Goal: Task Accomplishment & Management: Use online tool/utility

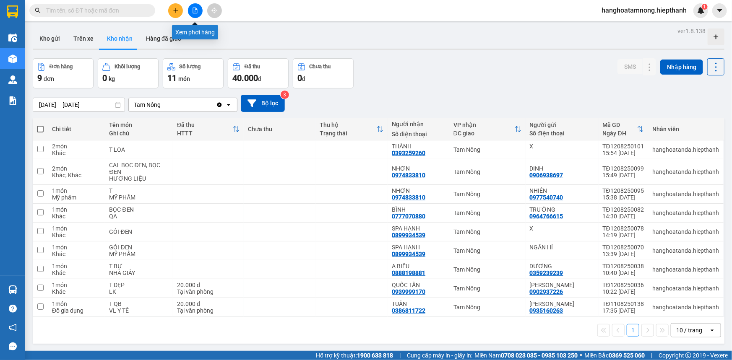
click at [196, 8] on icon "file-add" at bounding box center [195, 11] width 6 height 6
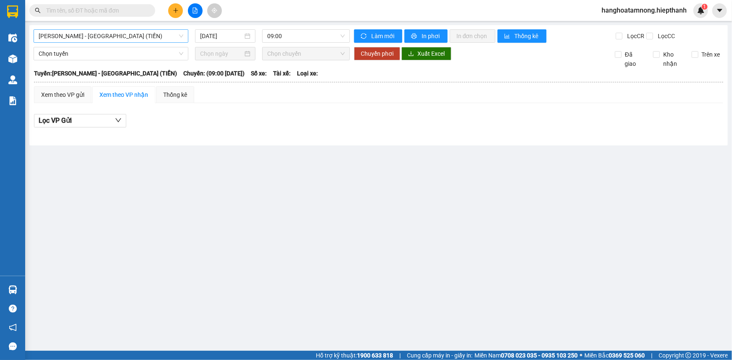
click at [150, 39] on span "[PERSON_NAME] - [GEOGRAPHIC_DATA] (TIỀN)" at bounding box center [111, 36] width 145 height 13
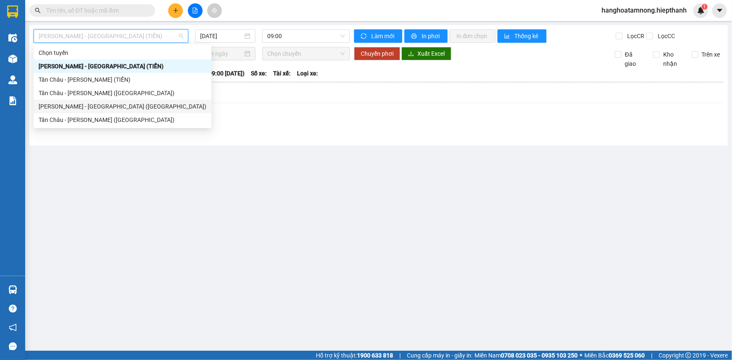
click at [88, 106] on div "[PERSON_NAME] - [GEOGRAPHIC_DATA] ([GEOGRAPHIC_DATA])" at bounding box center [123, 106] width 168 height 9
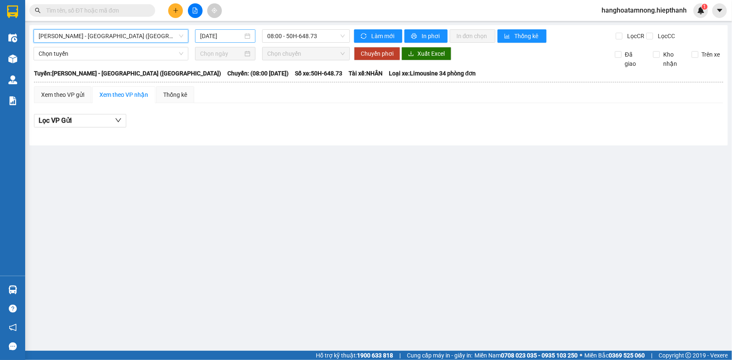
click at [244, 34] on div "[DATE]" at bounding box center [225, 35] width 50 height 9
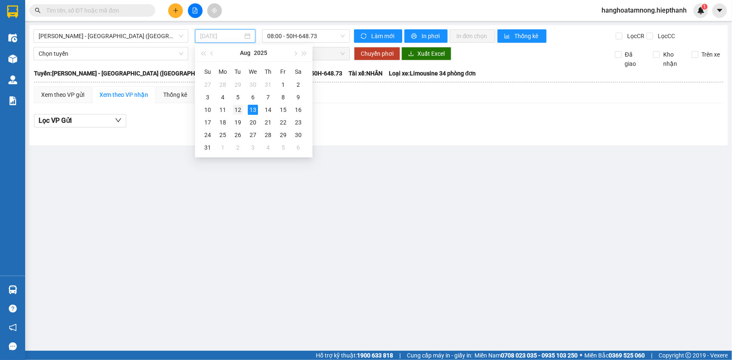
click at [241, 110] on div "12" at bounding box center [238, 110] width 10 height 10
type input "[DATE]"
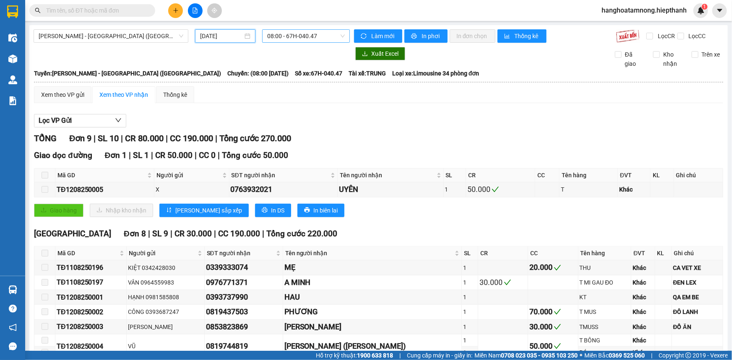
click at [280, 36] on span "08:00 - 67H-040.47" at bounding box center [306, 36] width 78 height 13
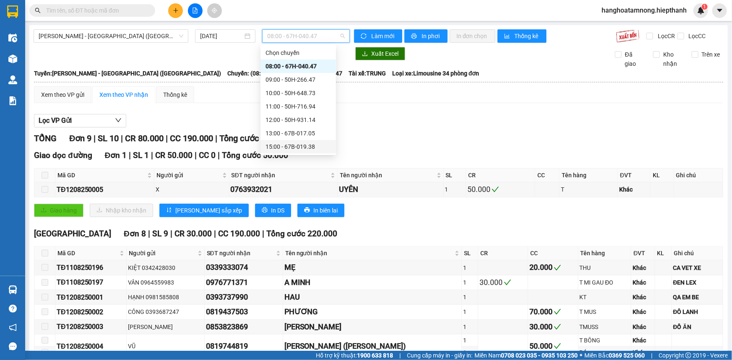
scroll to position [53, 0]
click at [286, 149] on div "22:30 - 50H-266.47" at bounding box center [297, 147] width 65 height 9
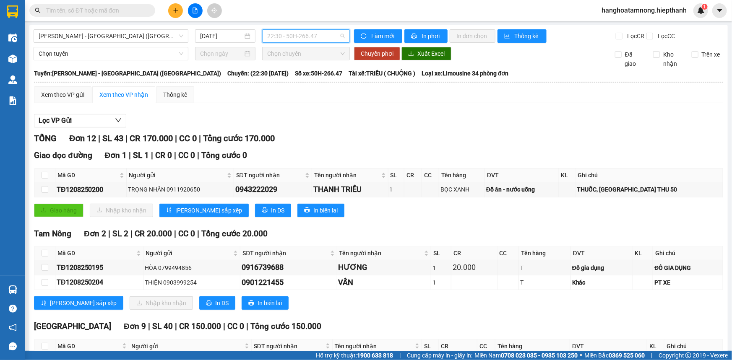
click at [285, 36] on span "22:30 - 50H-266.47" at bounding box center [306, 36] width 78 height 13
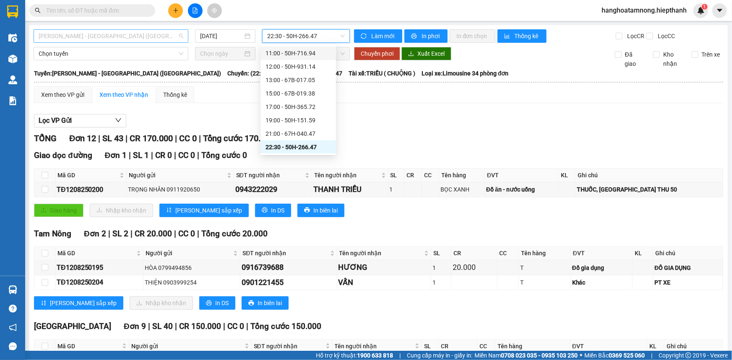
click at [112, 36] on span "[PERSON_NAME] - [GEOGRAPHIC_DATA] ([GEOGRAPHIC_DATA])" at bounding box center [111, 36] width 145 height 13
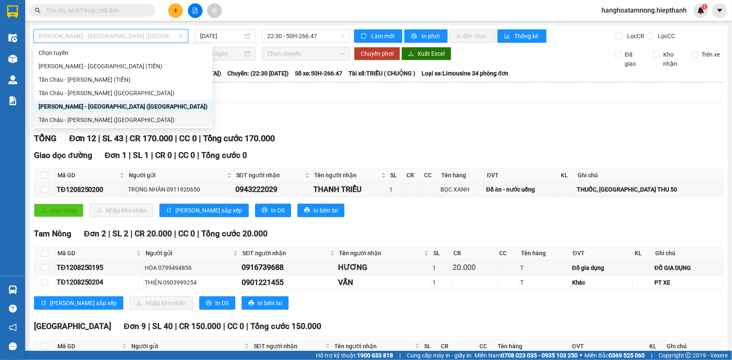
click at [55, 119] on div "Tân Châu - [PERSON_NAME] ([GEOGRAPHIC_DATA])" at bounding box center [123, 119] width 169 height 9
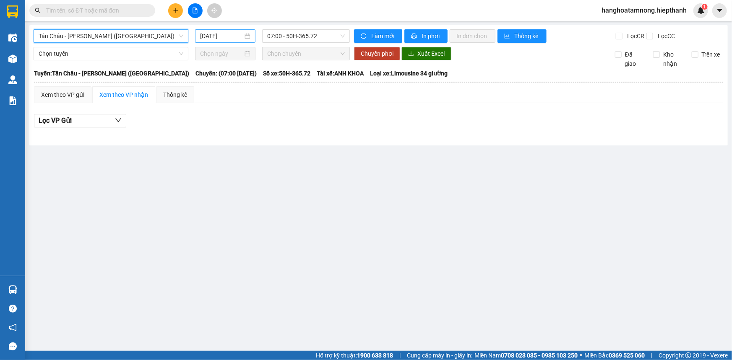
click at [212, 39] on input "[DATE]" at bounding box center [221, 35] width 43 height 9
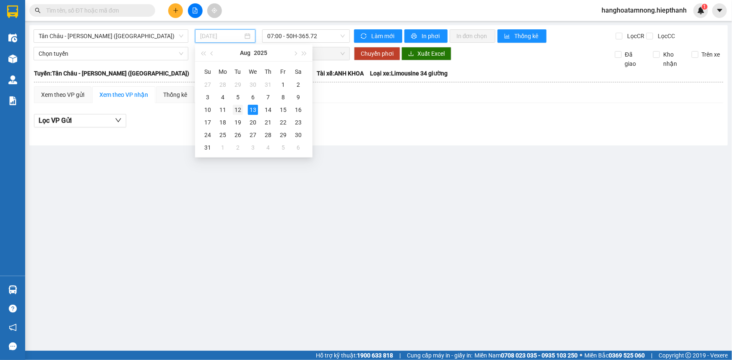
click at [237, 110] on div "12" at bounding box center [238, 110] width 10 height 10
type input "[DATE]"
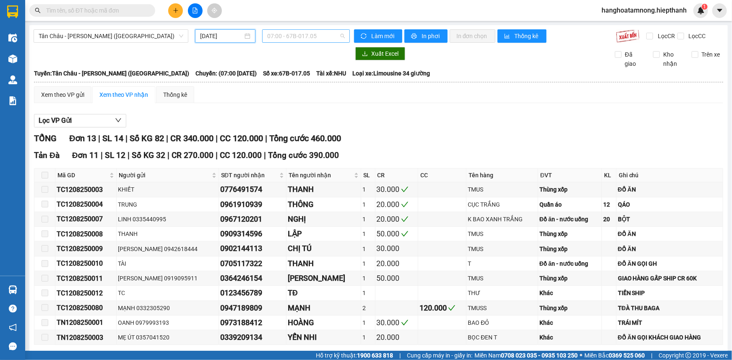
click at [295, 38] on span "07:00 - 67B-017.05" at bounding box center [306, 36] width 78 height 13
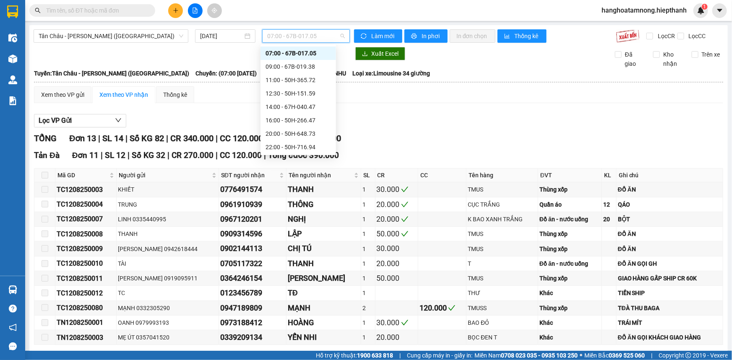
scroll to position [53, 0]
click at [289, 104] on div "22:00 - 50H-716.94" at bounding box center [297, 106] width 65 height 9
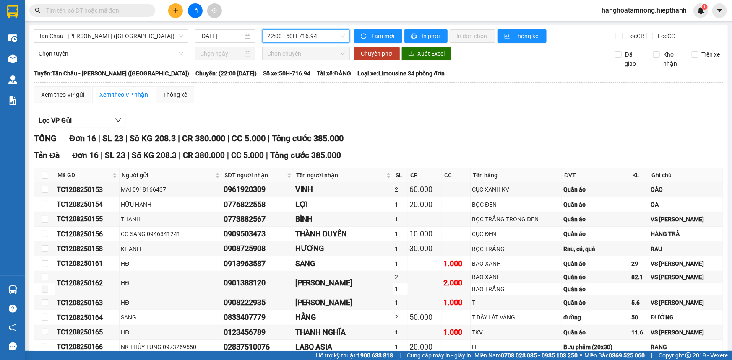
click at [283, 30] on div "[GEOGRAPHIC_DATA] - [GEOGRAPHIC_DATA] (Giường) [DATE] 22:00 22:00 - 50H-716.94 …" at bounding box center [378, 257] width 698 height 464
click at [283, 37] on span "22:00 - 50H-716.94" at bounding box center [306, 36] width 78 height 13
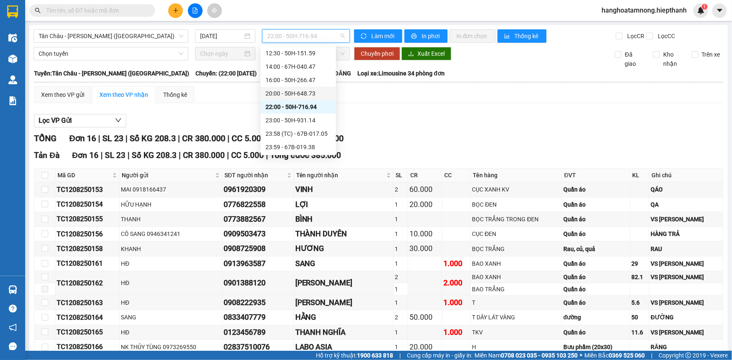
click at [281, 96] on div "20:00 - 50H-648.73" at bounding box center [297, 93] width 65 height 9
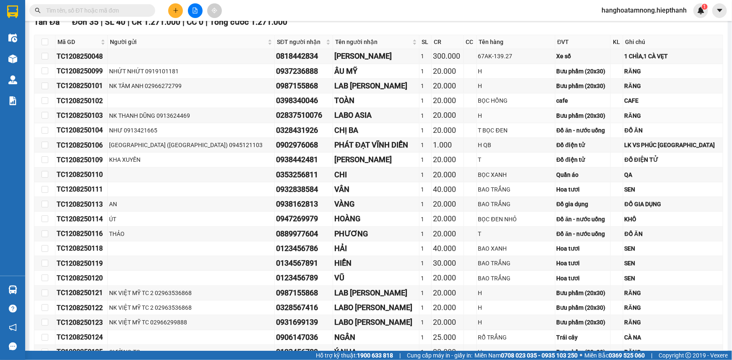
scroll to position [19, 0]
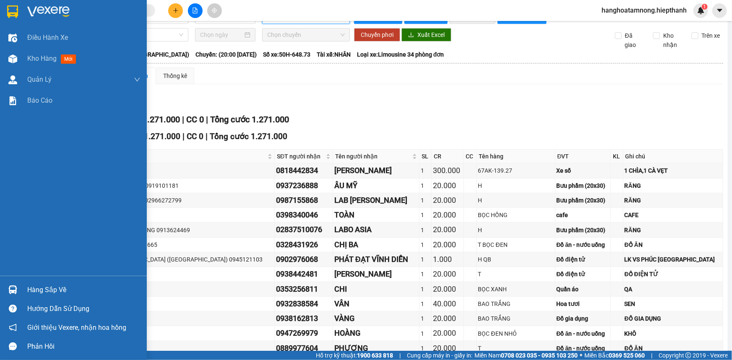
click at [51, 8] on img at bounding box center [48, 11] width 42 height 13
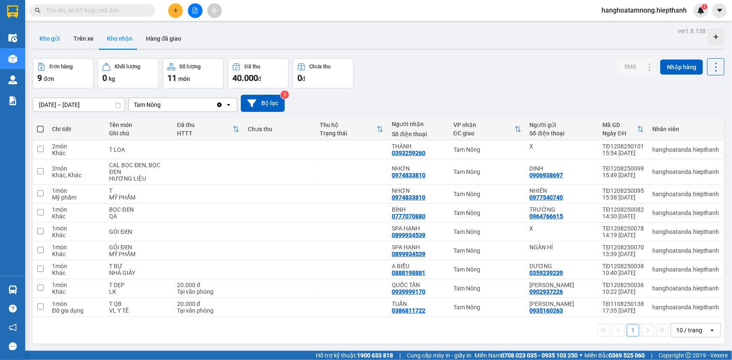
click at [57, 40] on button "Kho gửi" at bounding box center [50, 39] width 34 height 20
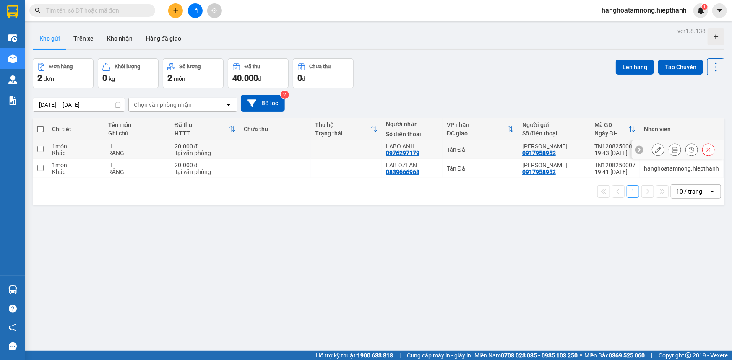
click at [360, 147] on td at bounding box center [346, 149] width 71 height 19
checkbox input "true"
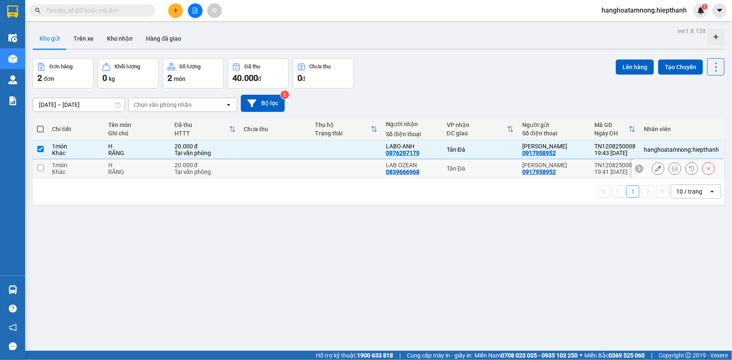
click at [360, 162] on td at bounding box center [346, 168] width 71 height 19
checkbox input "true"
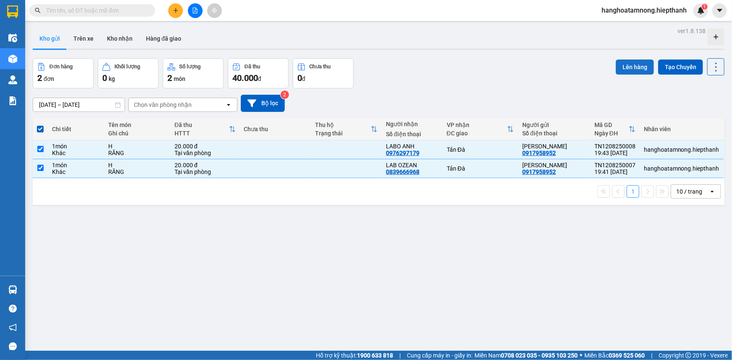
click at [633, 67] on button "Lên hàng" at bounding box center [634, 67] width 38 height 15
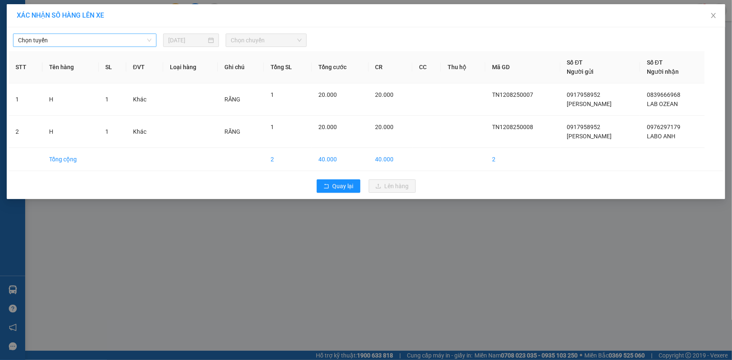
click at [89, 39] on span "Chọn tuyến" at bounding box center [84, 40] width 133 height 13
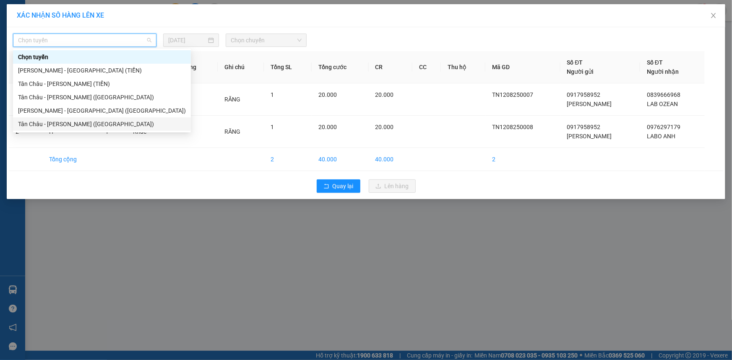
click at [36, 120] on div "Tân Châu - [PERSON_NAME] ([GEOGRAPHIC_DATA])" at bounding box center [102, 123] width 168 height 9
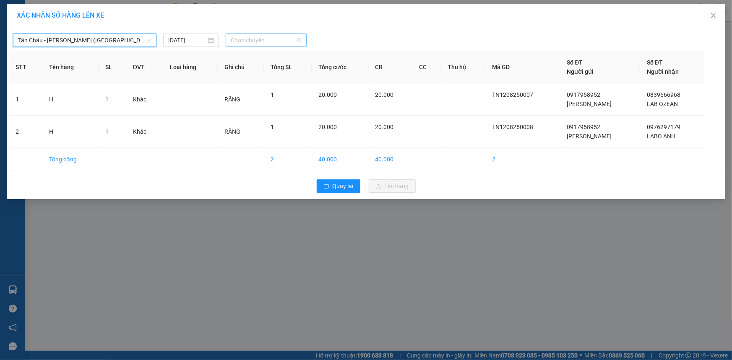
click at [247, 44] on span "Chọn chuyến" at bounding box center [266, 40] width 71 height 13
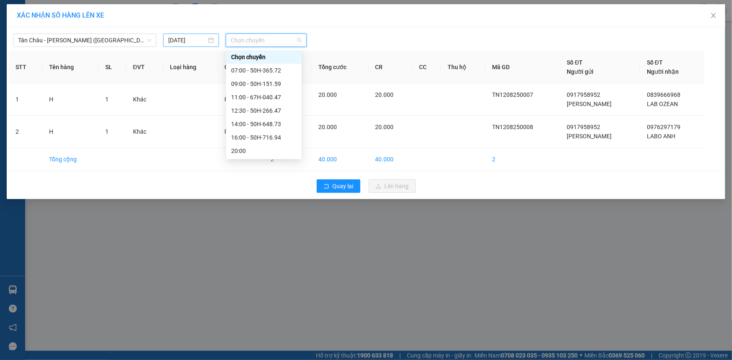
click at [174, 39] on input "[DATE]" at bounding box center [187, 40] width 38 height 9
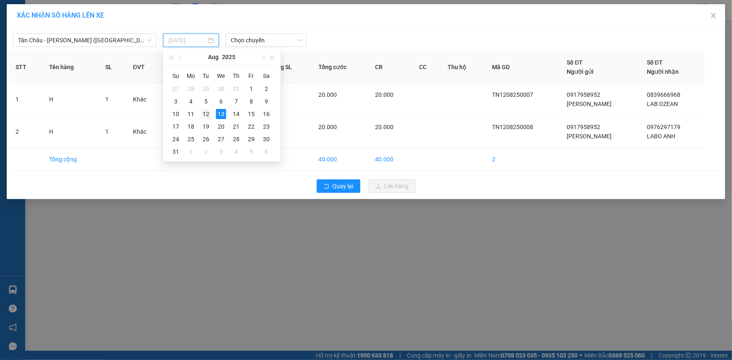
click at [205, 114] on div "12" at bounding box center [206, 114] width 10 height 10
type input "[DATE]"
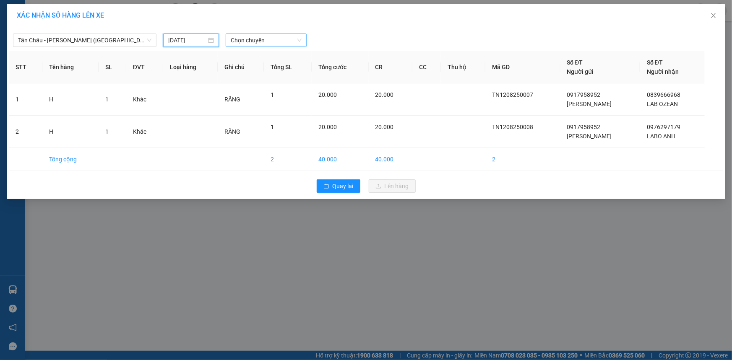
click at [239, 42] on span "Chọn chuyến" at bounding box center [266, 40] width 71 height 13
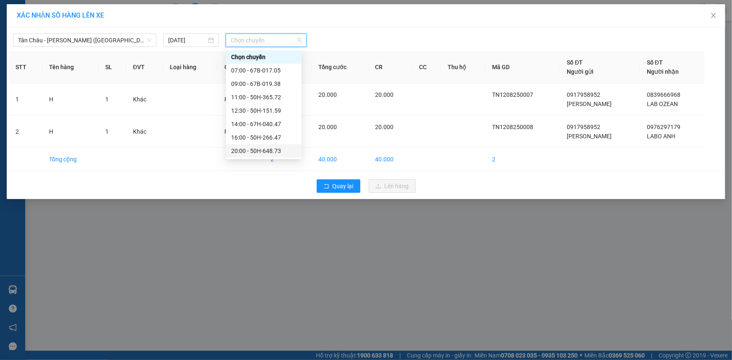
click at [241, 154] on div "20:00 - 50H-648.73" at bounding box center [263, 150] width 65 height 9
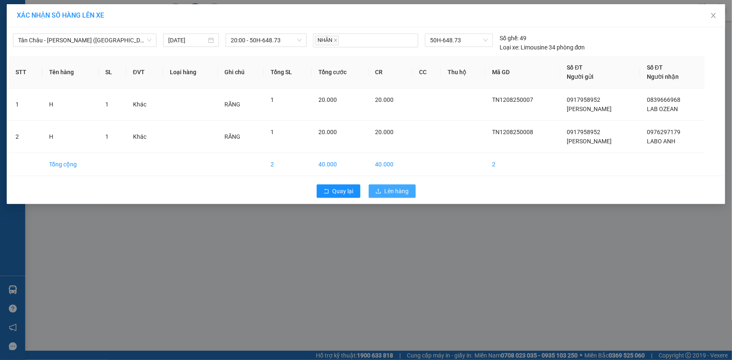
drag, startPoint x: 380, startPoint y: 189, endPoint x: 381, endPoint y: 184, distance: 5.0
click at [381, 189] on icon "upload" at bounding box center [378, 191] width 6 height 6
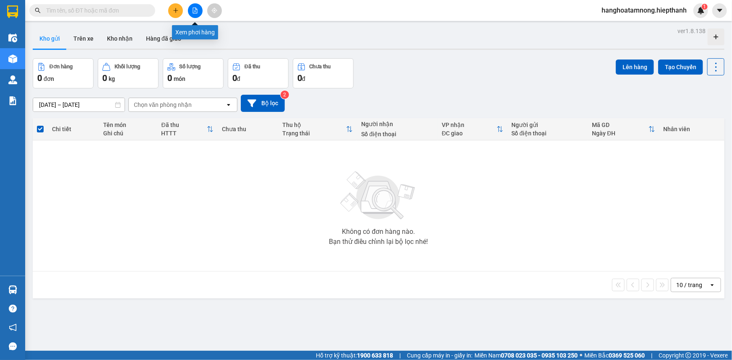
click at [195, 14] on button at bounding box center [195, 10] width 15 height 15
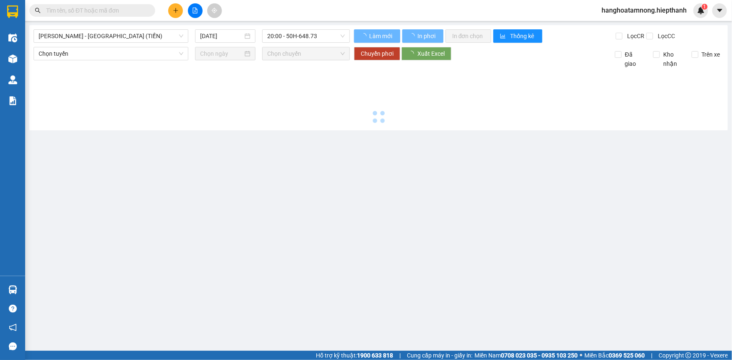
type input "[DATE]"
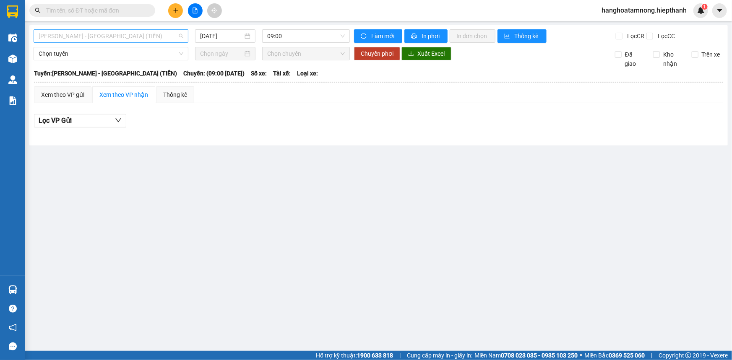
click at [117, 37] on span "[PERSON_NAME] - [GEOGRAPHIC_DATA] (TIỀN)" at bounding box center [111, 36] width 145 height 13
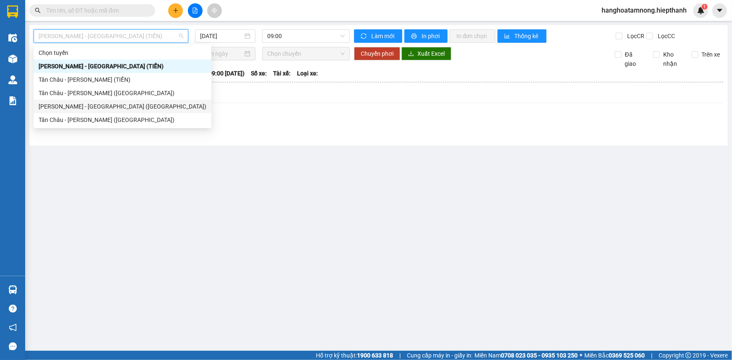
click at [78, 106] on div "[PERSON_NAME] - [GEOGRAPHIC_DATA] ([GEOGRAPHIC_DATA])" at bounding box center [123, 106] width 168 height 9
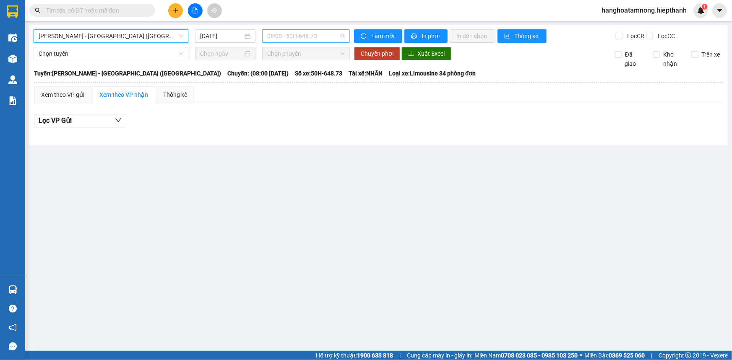
click at [292, 38] on span "08:00 - 50H-648.73" at bounding box center [306, 36] width 78 height 13
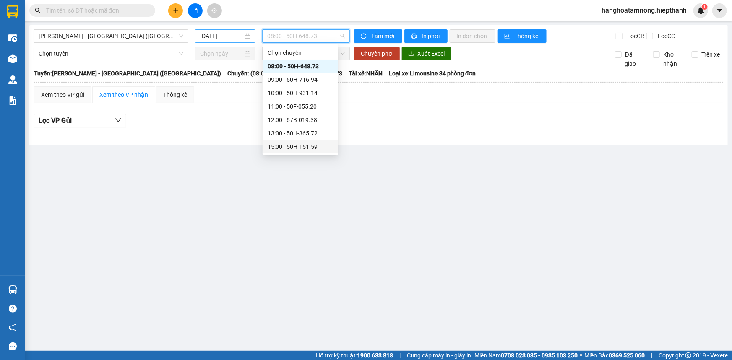
click at [233, 40] on input "[DATE]" at bounding box center [221, 35] width 43 height 9
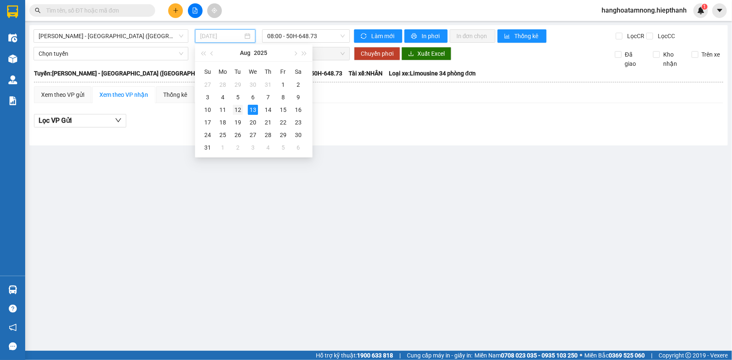
click at [238, 109] on div "12" at bounding box center [238, 110] width 10 height 10
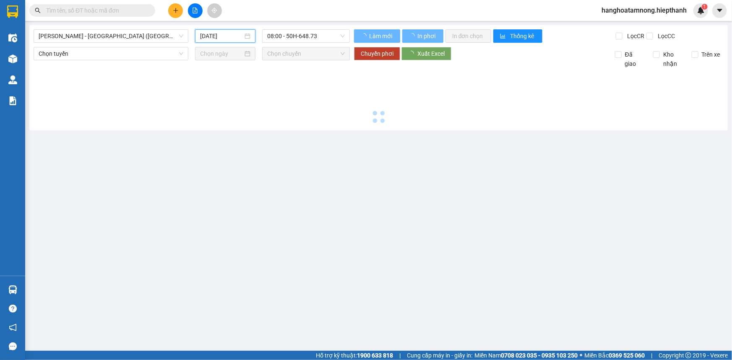
type input "[DATE]"
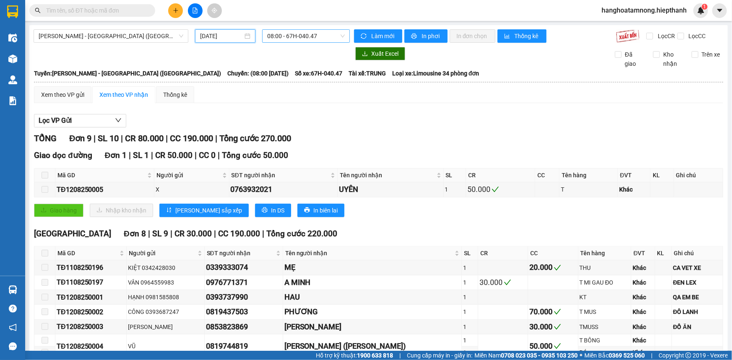
click at [291, 38] on span "08:00 - 67H-040.47" at bounding box center [306, 36] width 78 height 13
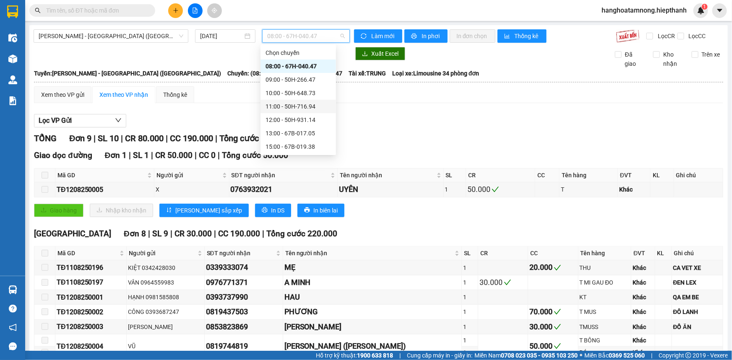
scroll to position [53, 0]
click at [275, 107] on div "17:00 - 50H-365.72" at bounding box center [297, 106] width 65 height 9
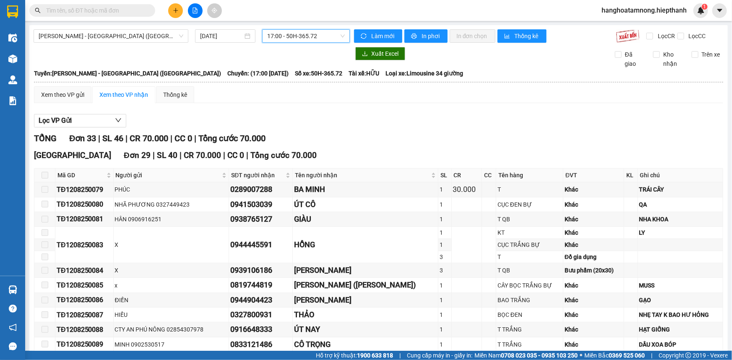
click at [286, 33] on span "17:00 - 50H-365.72" at bounding box center [306, 36] width 78 height 13
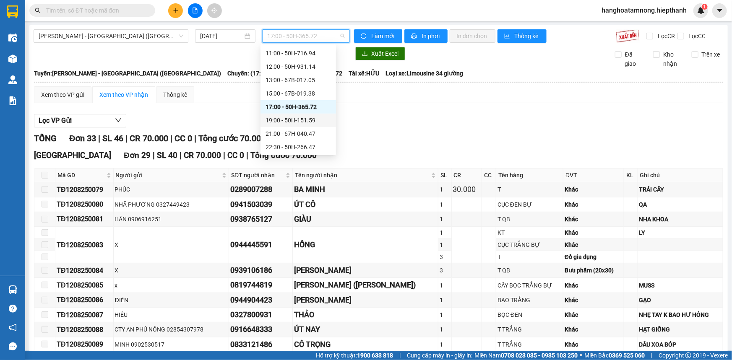
click at [277, 120] on div "19:00 - 50H-151.59" at bounding box center [297, 120] width 65 height 9
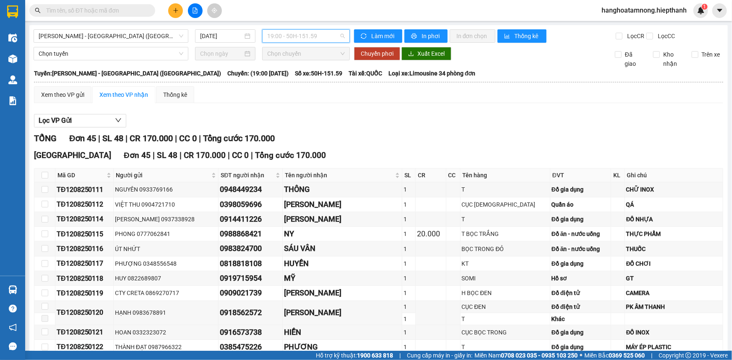
click at [292, 32] on span "19:00 - 50H-151.59" at bounding box center [306, 36] width 78 height 13
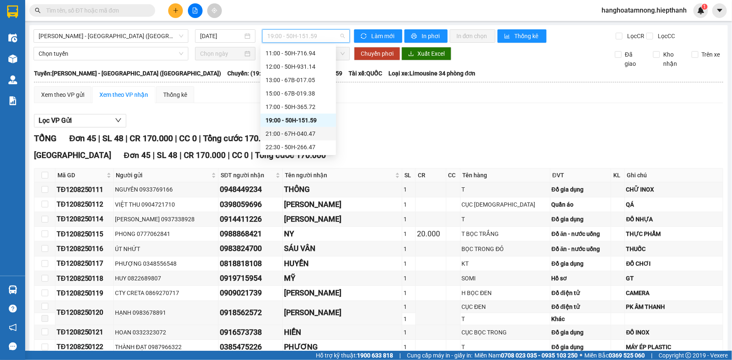
click at [281, 132] on div "21:00 - 67H-040.47" at bounding box center [297, 133] width 65 height 9
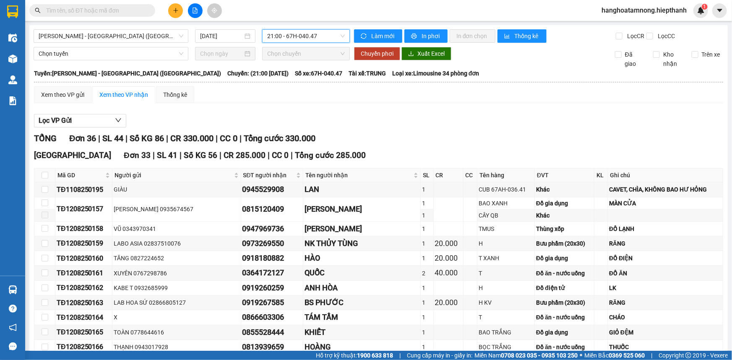
click at [285, 38] on span "21:00 - 67H-040.47" at bounding box center [306, 36] width 78 height 13
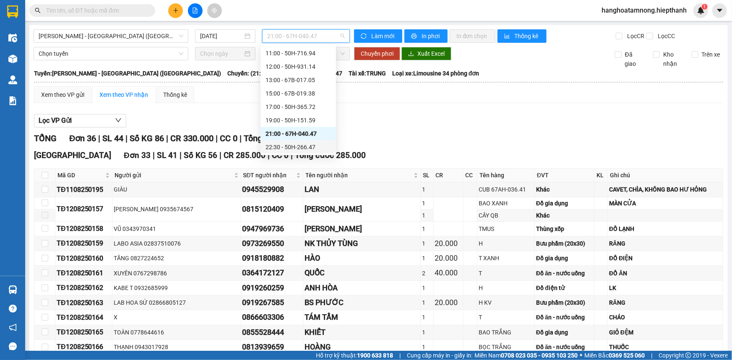
click at [281, 148] on div "22:30 - 50H-266.47" at bounding box center [297, 147] width 65 height 9
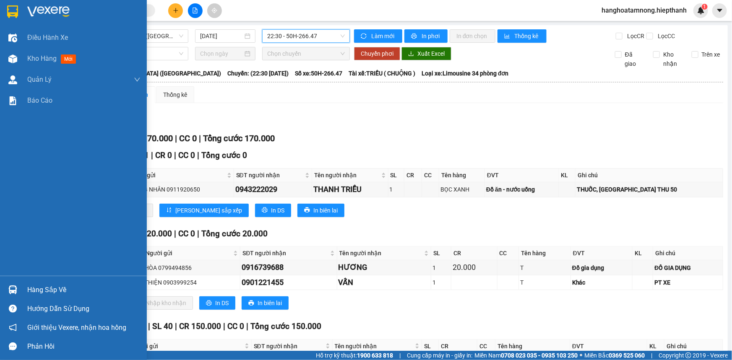
click at [18, 11] on img at bounding box center [12, 11] width 11 height 13
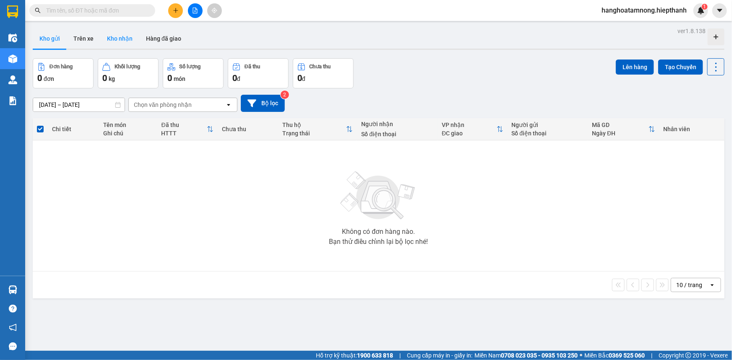
click at [125, 38] on button "Kho nhận" at bounding box center [119, 39] width 39 height 20
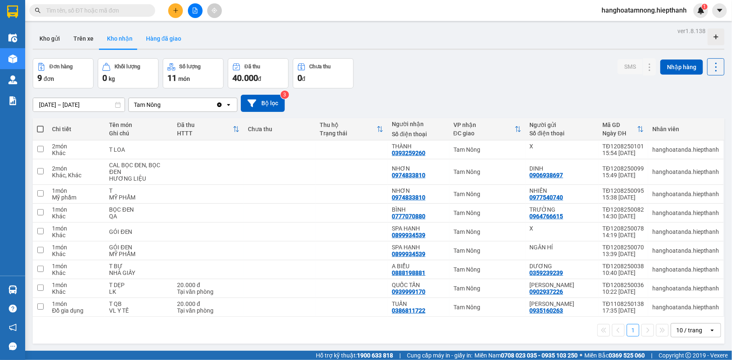
click at [167, 38] on button "Hàng đã giao" at bounding box center [163, 39] width 49 height 20
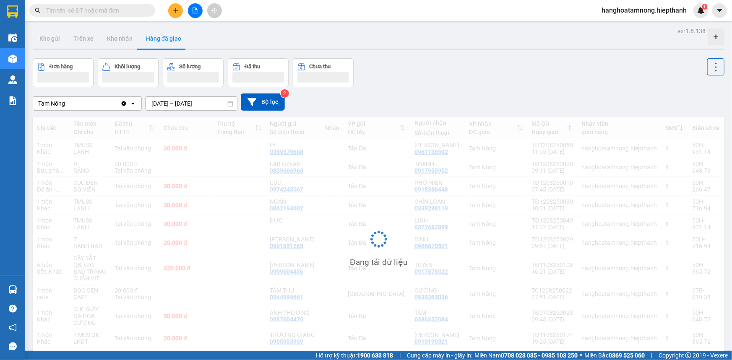
click at [193, 104] on input "[DATE] – [DATE]" at bounding box center [190, 103] width 91 height 13
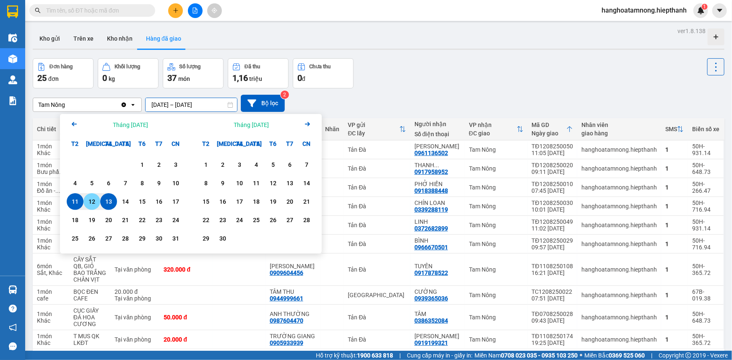
click at [93, 199] on div "12" at bounding box center [92, 202] width 12 height 10
click at [108, 197] on div "13" at bounding box center [109, 202] width 12 height 10
type input "[DATE] – [DATE]"
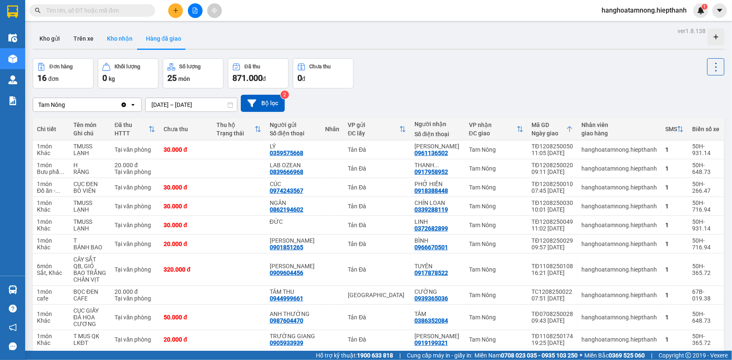
click at [119, 38] on button "Kho nhận" at bounding box center [119, 39] width 39 height 20
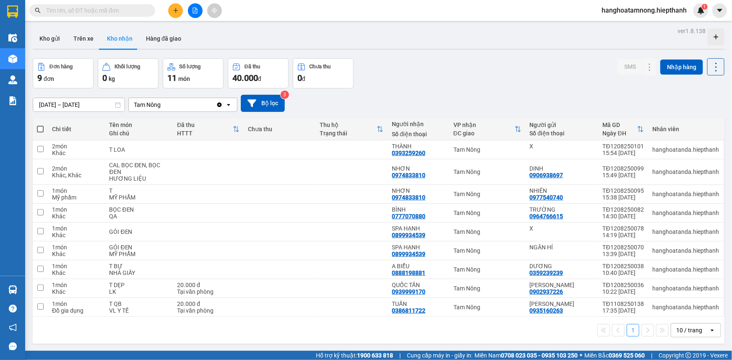
click at [104, 105] on input "[DATE] – [DATE]" at bounding box center [78, 104] width 91 height 13
click at [197, 9] on icon "file-add" at bounding box center [195, 11] width 5 height 6
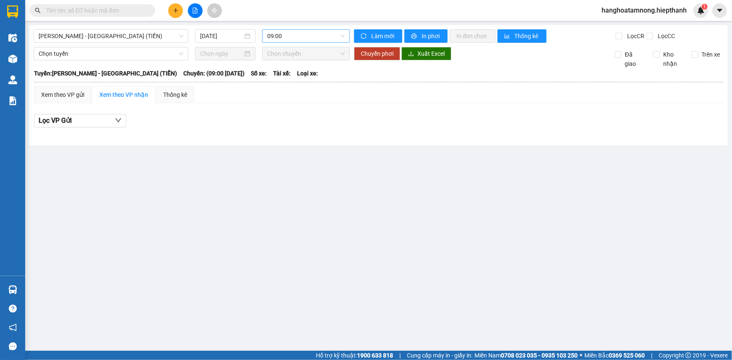
click at [280, 40] on span "09:00" at bounding box center [306, 36] width 78 height 13
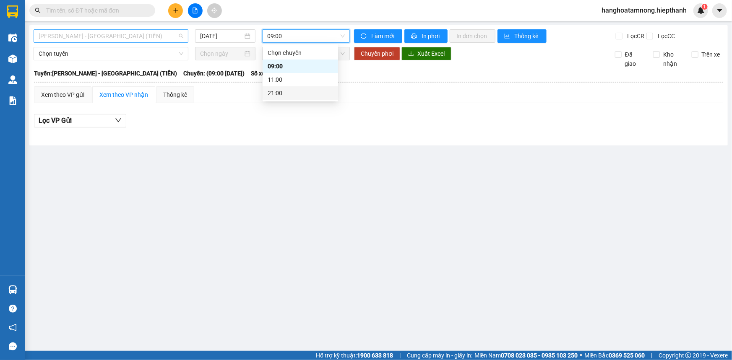
click at [119, 32] on span "[PERSON_NAME] - [GEOGRAPHIC_DATA] (TIỀN)" at bounding box center [111, 36] width 145 height 13
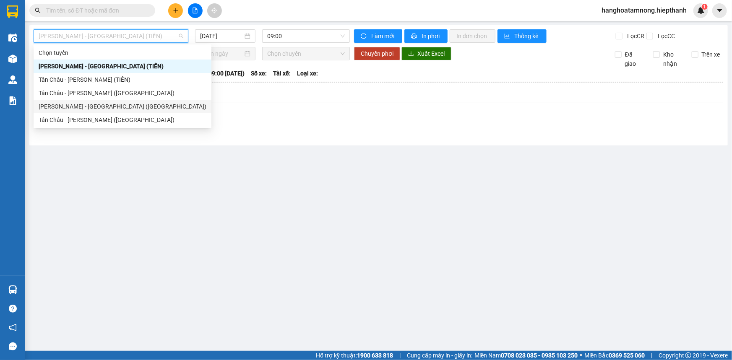
click at [70, 108] on div "[PERSON_NAME] - [GEOGRAPHIC_DATA] ([GEOGRAPHIC_DATA])" at bounding box center [123, 106] width 168 height 9
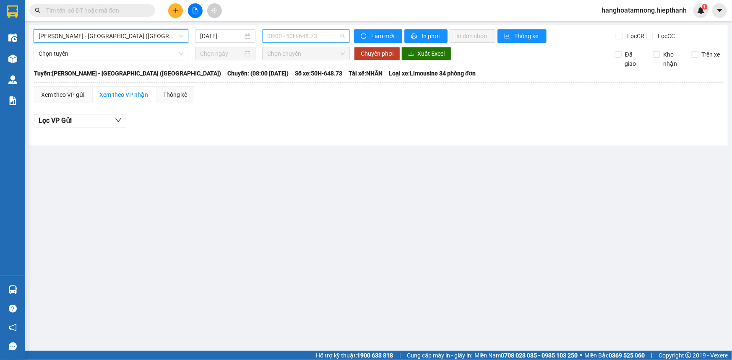
click at [293, 34] on span "08:00 - 50H-648.73" at bounding box center [306, 36] width 78 height 13
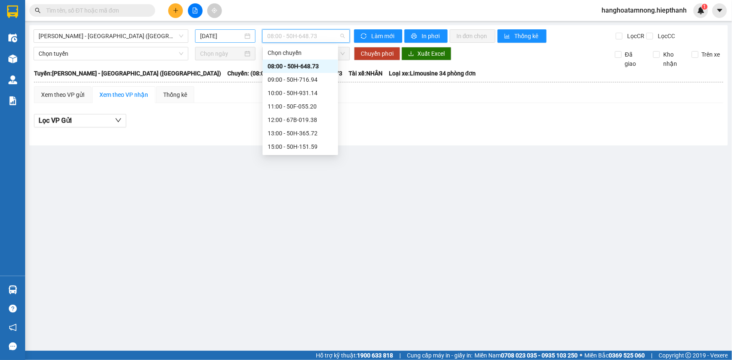
click at [233, 36] on input "[DATE]" at bounding box center [221, 35] width 43 height 9
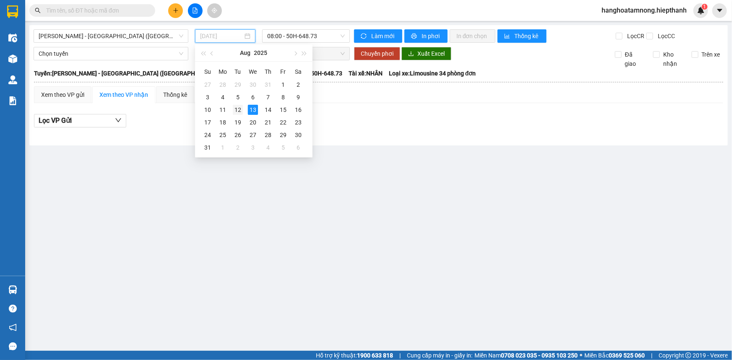
click at [239, 114] on div "12" at bounding box center [238, 110] width 10 height 10
type input "[DATE]"
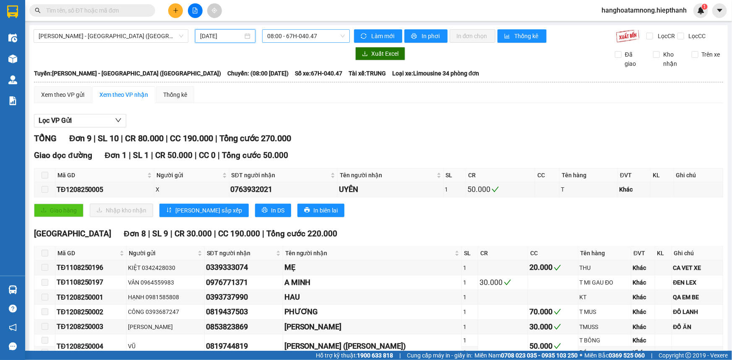
click at [314, 33] on span "08:00 - 67H-040.47" at bounding box center [306, 36] width 78 height 13
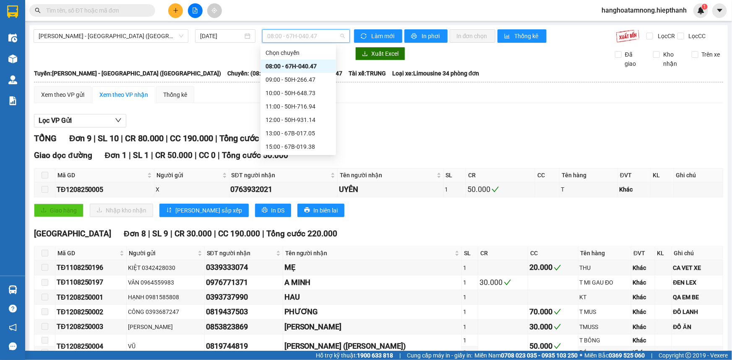
scroll to position [53, 0]
click at [277, 135] on div "21:00 - 67H-040.47" at bounding box center [297, 133] width 65 height 9
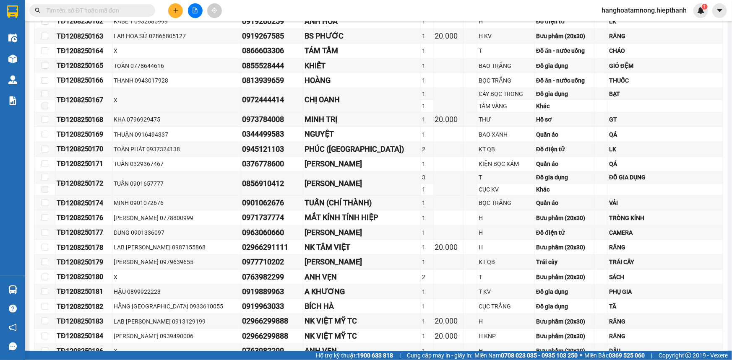
scroll to position [497, 0]
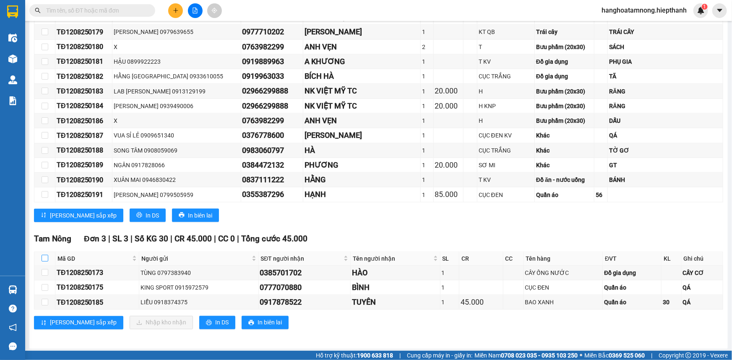
click at [45, 255] on input "checkbox" at bounding box center [45, 258] width 7 height 7
checkbox input "true"
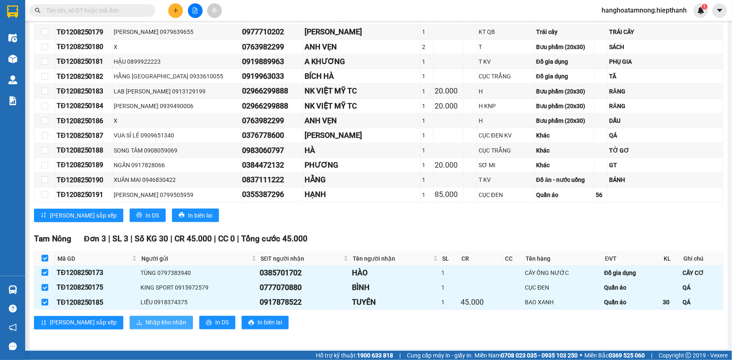
click at [145, 324] on span "Nhập kho nhận" at bounding box center [165, 322] width 41 height 9
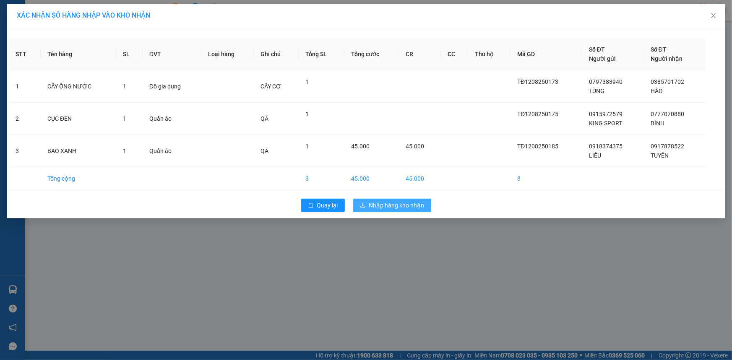
click at [409, 206] on span "Nhập hàng kho nhận" at bounding box center [396, 205] width 55 height 9
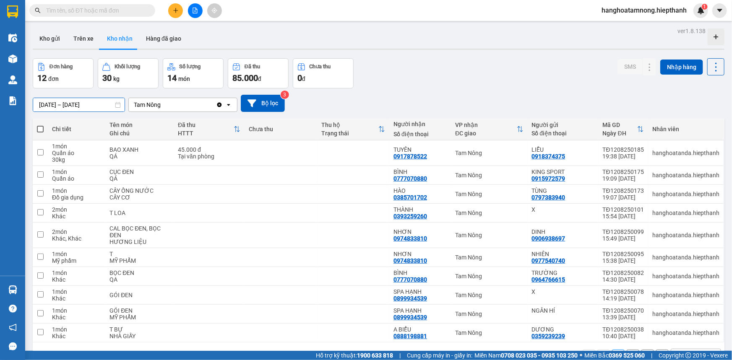
click at [100, 104] on input "[DATE] – [DATE]" at bounding box center [78, 104] width 91 height 13
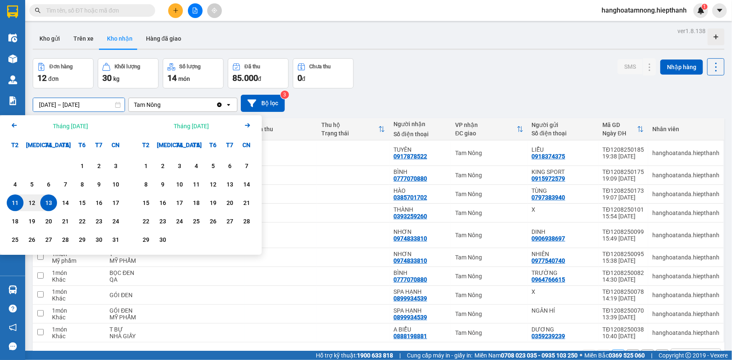
click at [50, 200] on div "13" at bounding box center [49, 203] width 12 height 10
click at [12, 127] on icon "Arrow Left" at bounding box center [14, 125] width 10 height 10
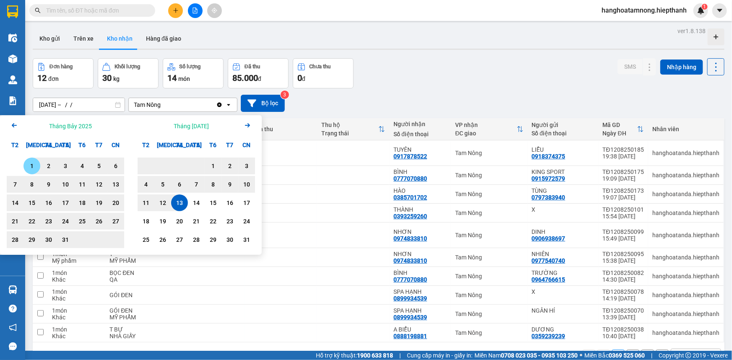
click at [31, 163] on div "1" at bounding box center [32, 166] width 12 height 10
type input "[DATE] – [DATE]"
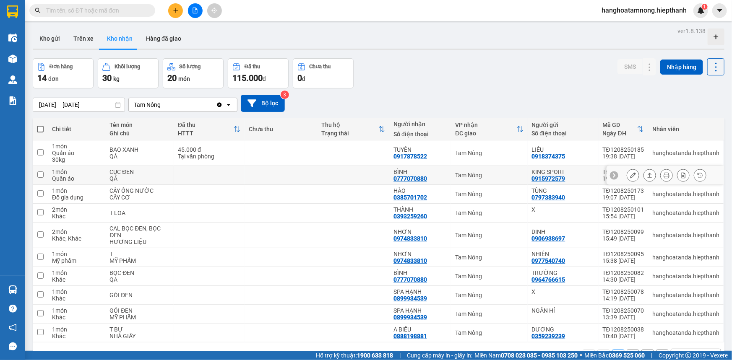
scroll to position [38, 0]
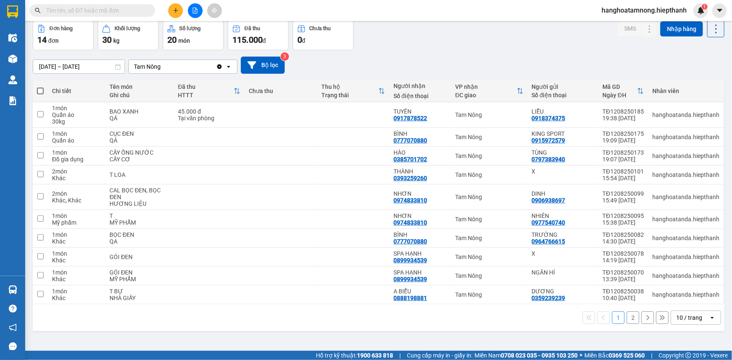
click at [676, 314] on div "10 / trang" at bounding box center [689, 318] width 26 height 8
click at [669, 299] on div "100 / trang" at bounding box center [689, 298] width 50 height 15
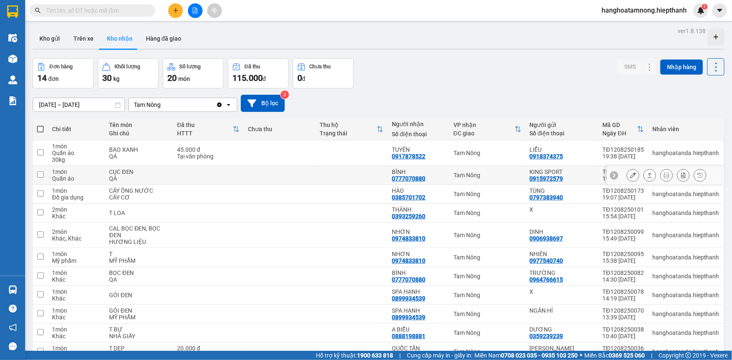
scroll to position [76, 0]
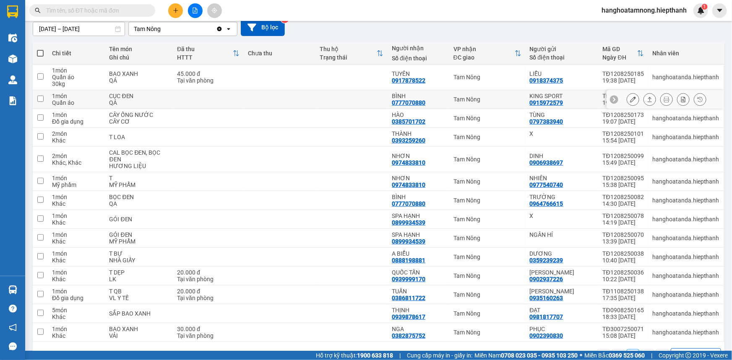
click at [293, 101] on td at bounding box center [280, 99] width 72 height 19
checkbox input "true"
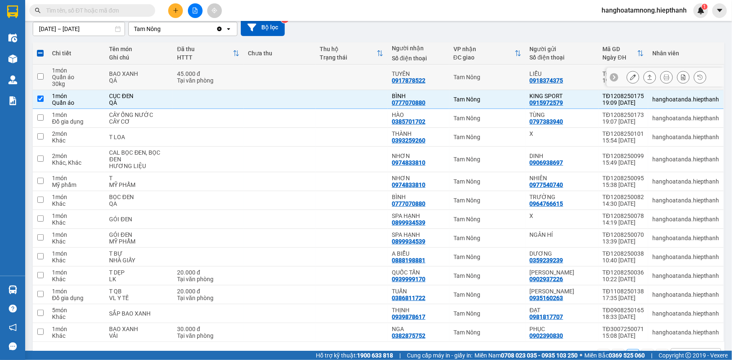
click at [299, 75] on td at bounding box center [280, 78] width 72 height 26
checkbox input "true"
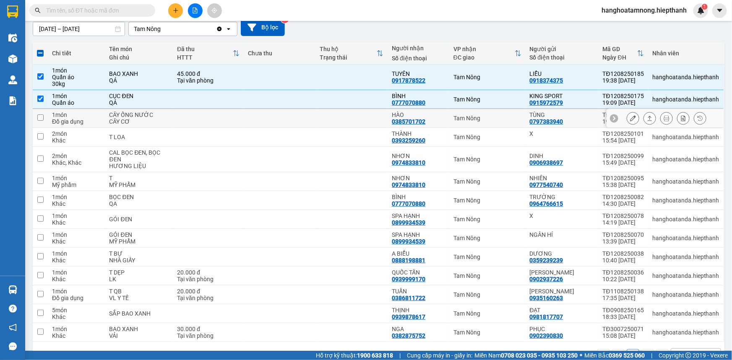
click at [304, 117] on td at bounding box center [280, 118] width 72 height 19
checkbox input "true"
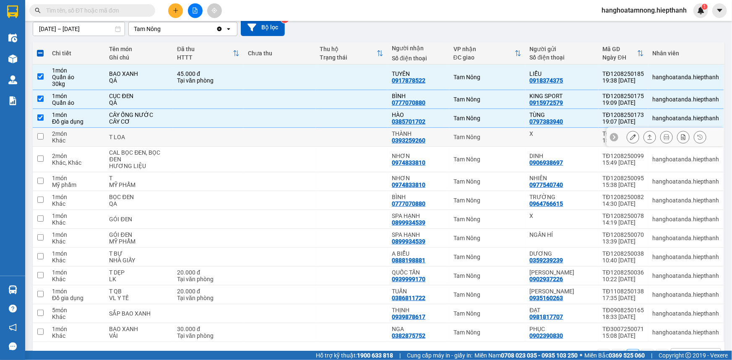
click at [298, 137] on td at bounding box center [280, 137] width 72 height 19
checkbox input "true"
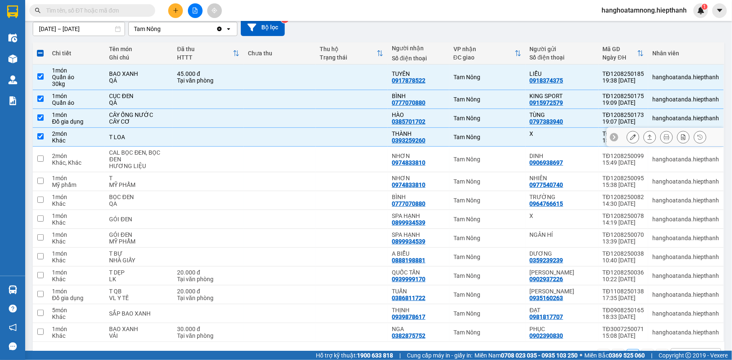
scroll to position [101, 0]
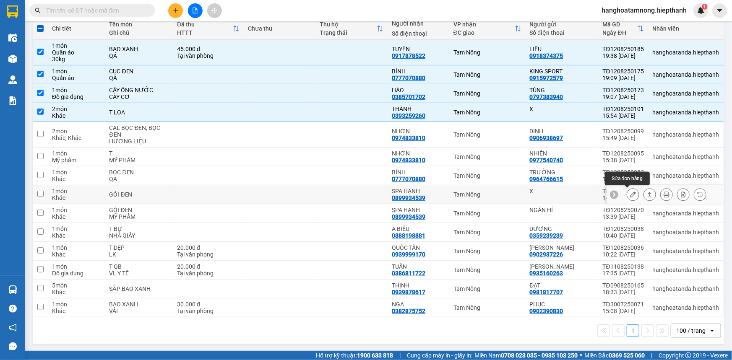
click at [629, 198] on button at bounding box center [633, 194] width 12 height 15
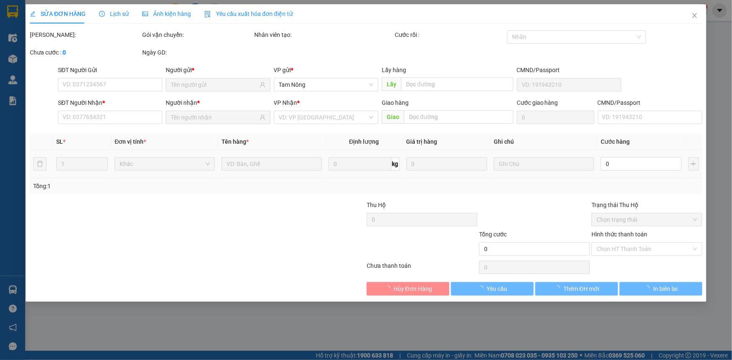
type input "X"
type input "0899934539"
type input "SPA HẠNH"
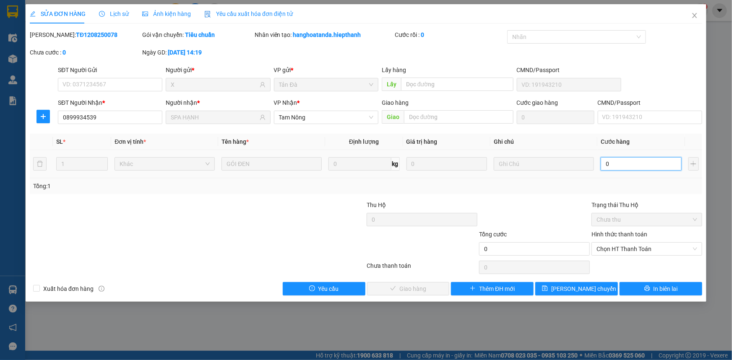
click at [622, 165] on input "0" at bounding box center [640, 163] width 81 height 13
type input "2"
type input "20"
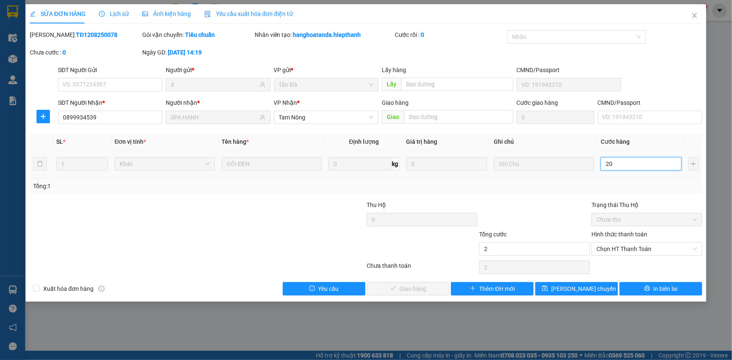
type input "20"
click at [626, 252] on span "Chọn HT Thanh Toán" at bounding box center [646, 249] width 101 height 13
type input "20"
type input "20.000"
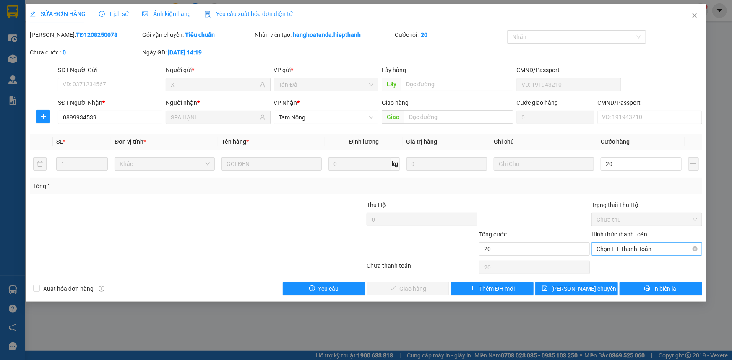
type input "20.000"
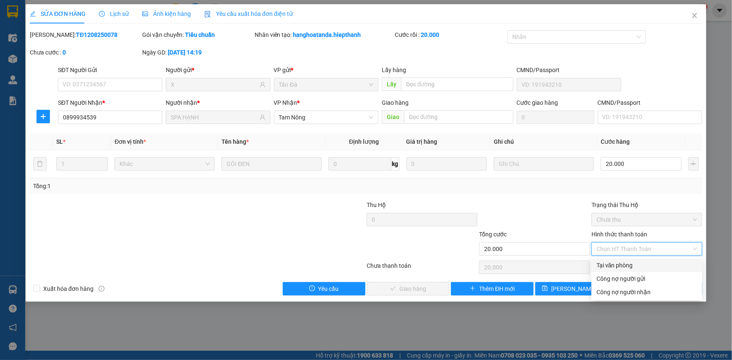
click at [624, 263] on div "Tại văn phòng" at bounding box center [646, 265] width 101 height 9
type input "0"
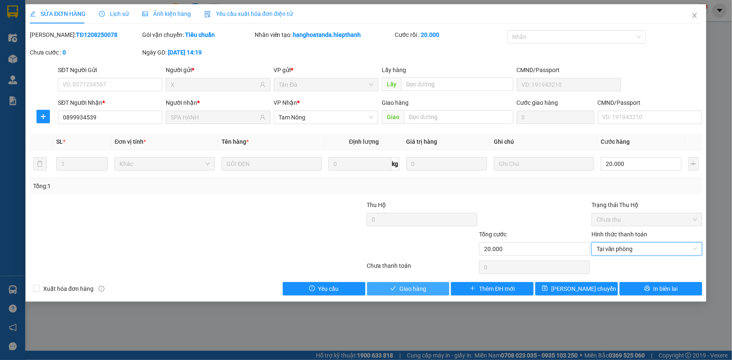
click at [398, 290] on button "Giao hàng" at bounding box center [408, 288] width 83 height 13
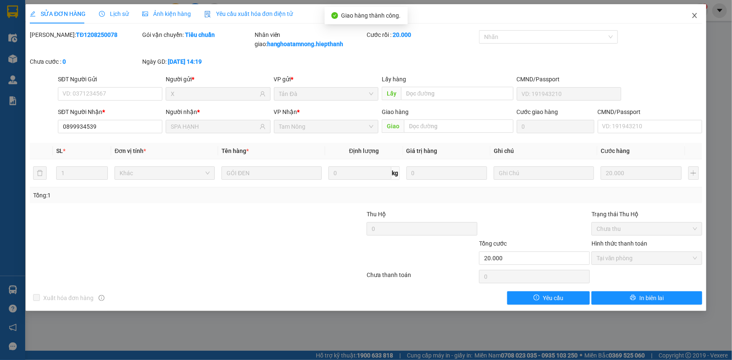
click at [696, 16] on icon "close" at bounding box center [694, 15] width 7 height 7
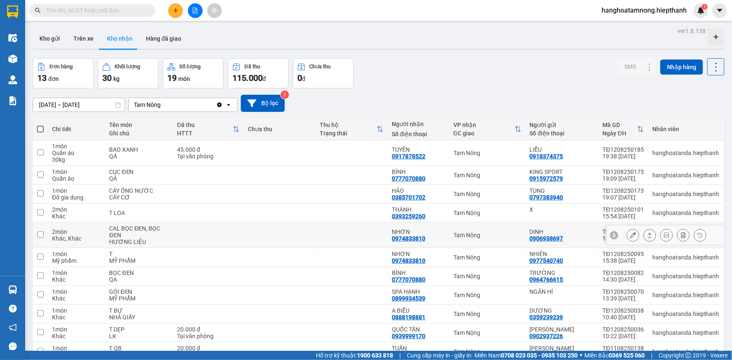
scroll to position [81, 0]
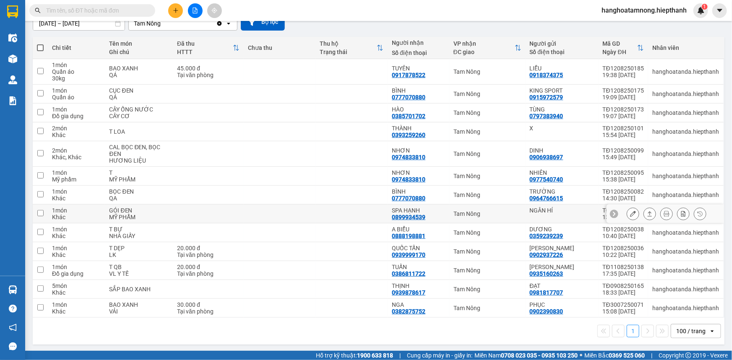
click at [630, 213] on icon at bounding box center [633, 214] width 6 height 6
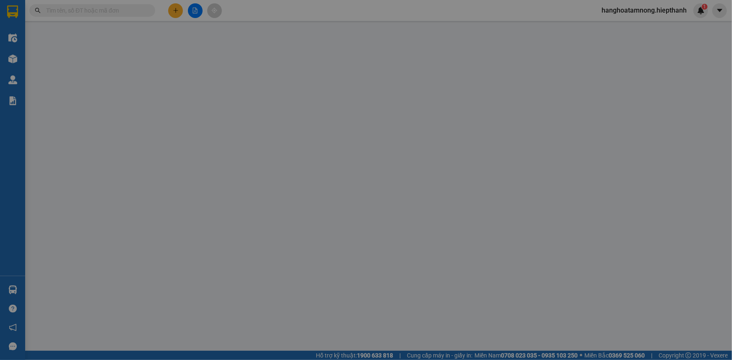
type input "NGÂN HÍ"
type input "0899934539"
type input "SPA HẠNH"
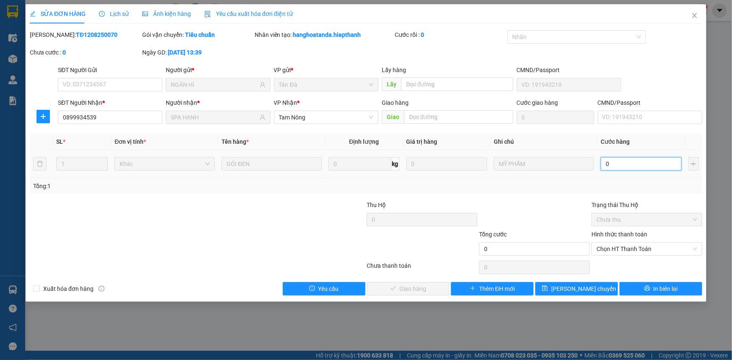
click at [619, 159] on input "0" at bounding box center [640, 163] width 81 height 13
type input "2"
type input "20"
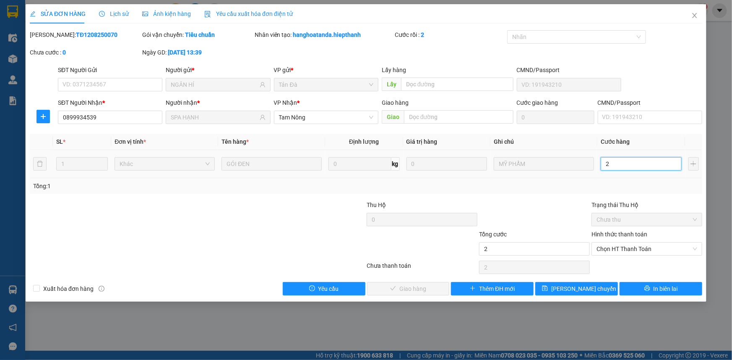
type input "20"
click at [625, 250] on span "Chọn HT Thanh Toán" at bounding box center [646, 249] width 101 height 13
type input "20"
type input "20.000"
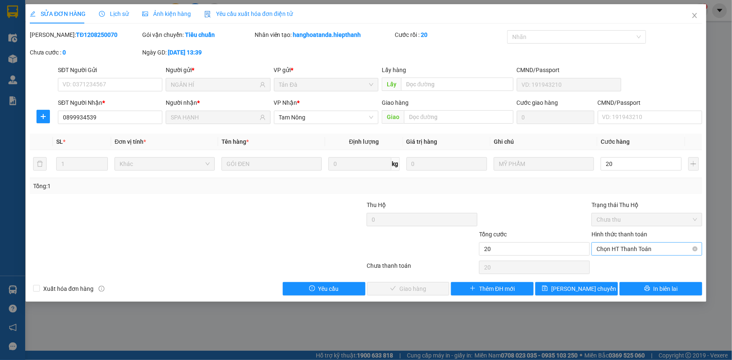
type input "20.000"
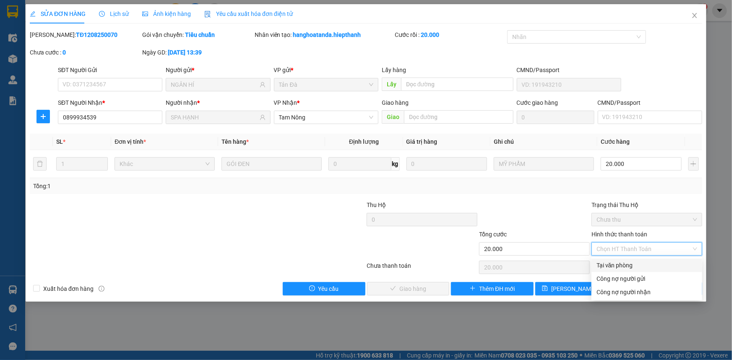
click at [617, 266] on div "Tại văn phòng" at bounding box center [646, 265] width 101 height 9
type input "0"
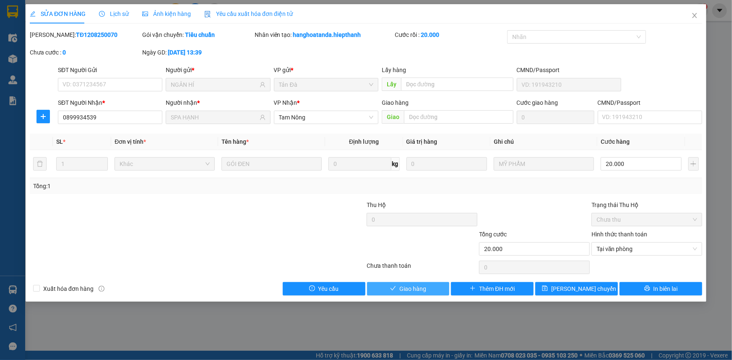
click at [438, 285] on button "Giao hàng" at bounding box center [408, 288] width 83 height 13
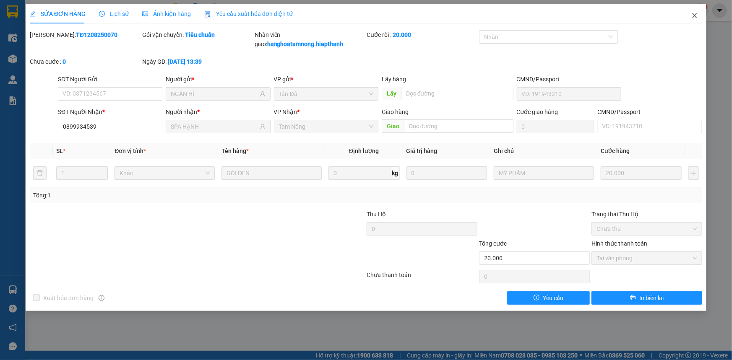
click at [694, 20] on span "Close" at bounding box center [693, 15] width 23 height 23
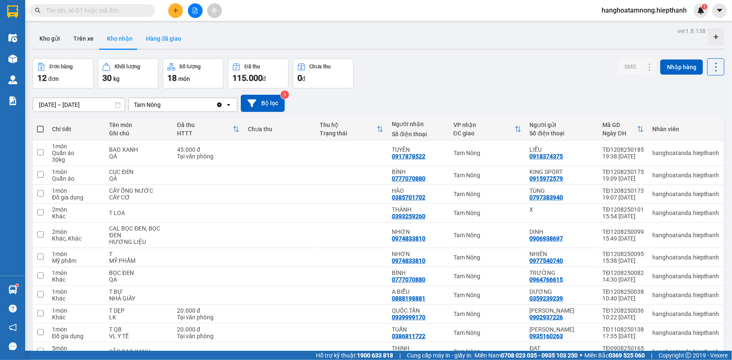
click at [168, 40] on button "Hàng đã giao" at bounding box center [163, 39] width 49 height 20
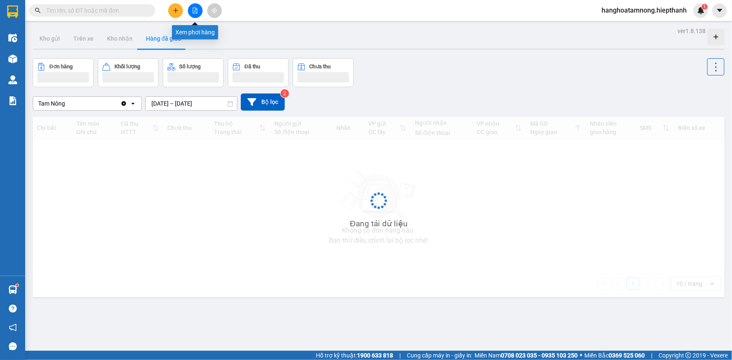
click at [190, 8] on button at bounding box center [195, 10] width 15 height 15
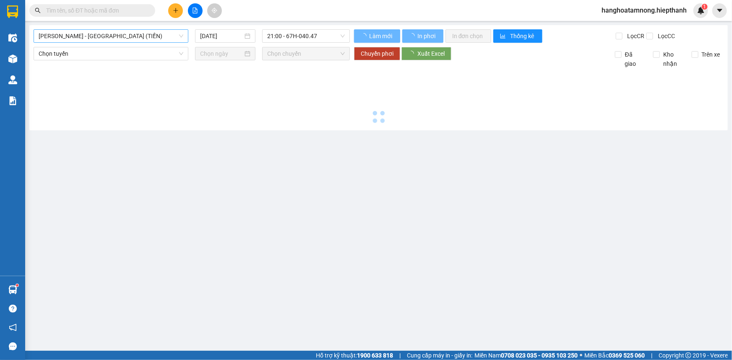
type input "[DATE]"
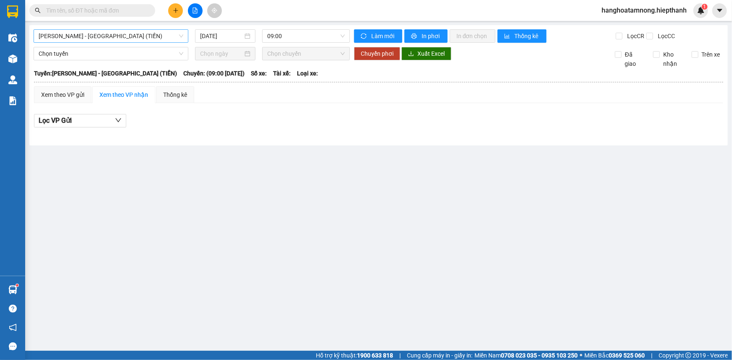
click at [126, 32] on span "[PERSON_NAME] - [GEOGRAPHIC_DATA] (TIỀN)" at bounding box center [111, 36] width 145 height 13
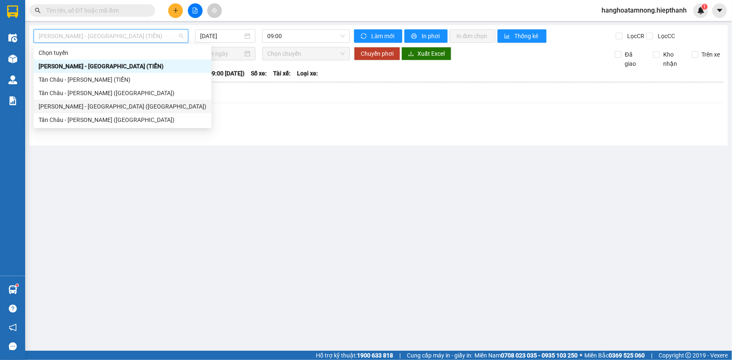
click at [111, 109] on div "[PERSON_NAME] - [GEOGRAPHIC_DATA] ([GEOGRAPHIC_DATA])" at bounding box center [123, 106] width 168 height 9
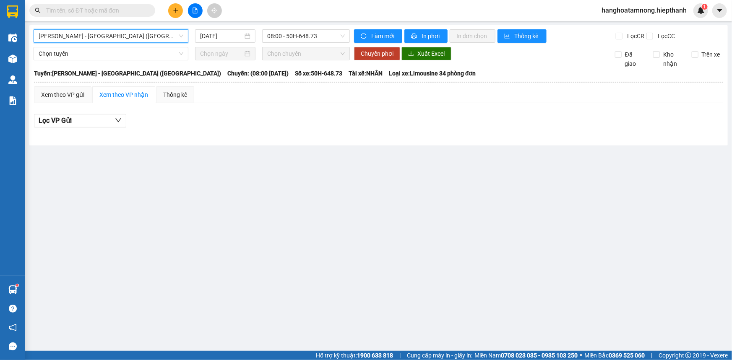
click at [318, 27] on div "[GEOGRAPHIC_DATA] - [GEOGRAPHIC_DATA] (Giường) [GEOGRAPHIC_DATA] - [GEOGRAPHIC_…" at bounding box center [378, 85] width 698 height 120
click at [313, 34] on span "08:00 - 50H-648.73" at bounding box center [306, 36] width 78 height 13
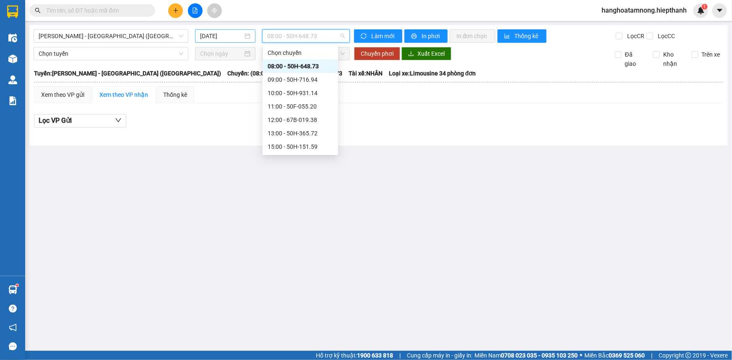
click at [216, 35] on input "[DATE]" at bounding box center [221, 35] width 43 height 9
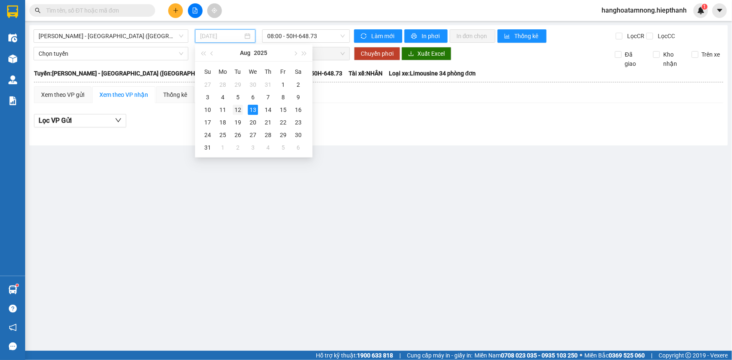
click at [237, 110] on div "12" at bounding box center [238, 110] width 10 height 10
type input "[DATE]"
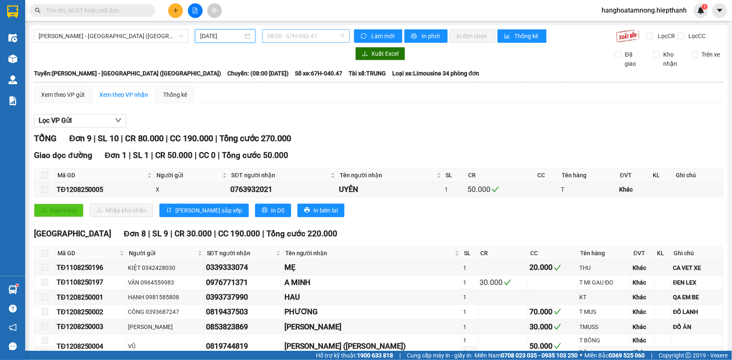
drag, startPoint x: 308, startPoint y: 32, endPoint x: 301, endPoint y: 38, distance: 8.6
click at [306, 32] on span "08:00 - 67H-040.47" at bounding box center [306, 36] width 78 height 13
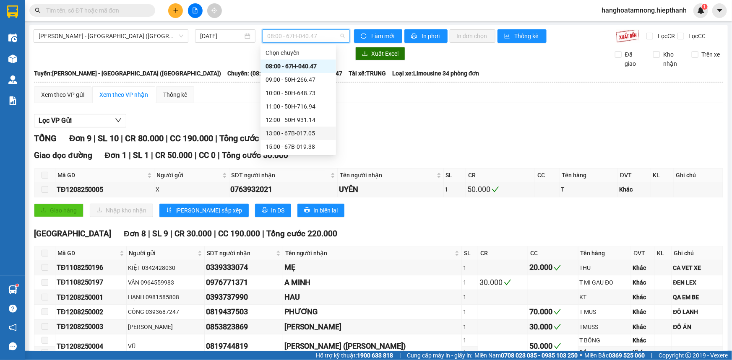
scroll to position [53, 0]
click at [289, 148] on div "22:30 - 50H-266.47" at bounding box center [297, 147] width 65 height 9
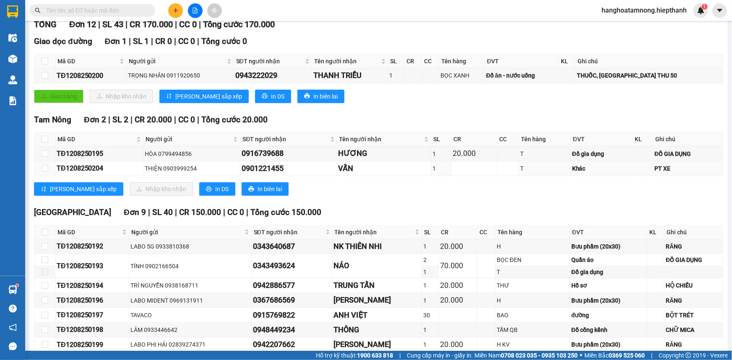
scroll to position [152, 0]
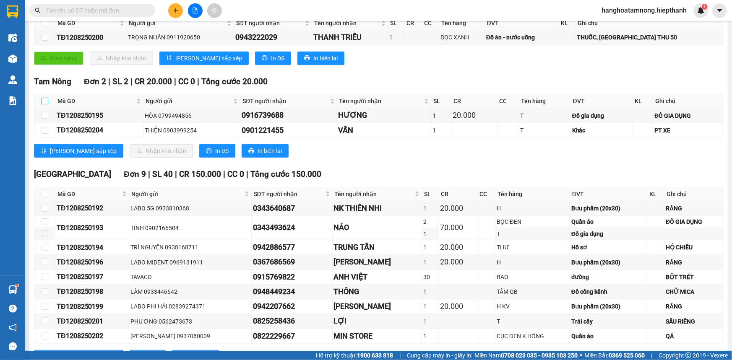
click at [44, 102] on input "checkbox" at bounding box center [45, 101] width 7 height 7
checkbox input "true"
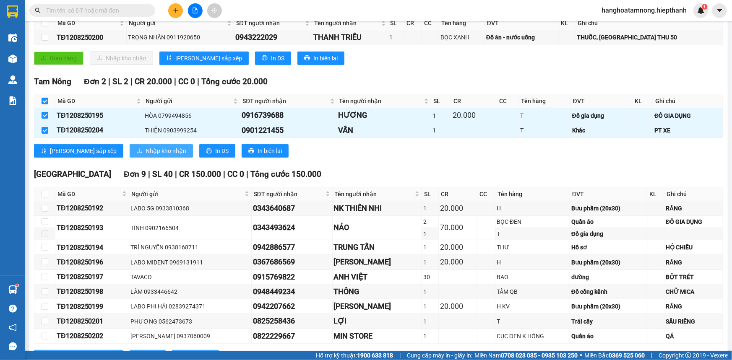
click at [145, 154] on span "Nhập kho nhận" at bounding box center [165, 150] width 41 height 9
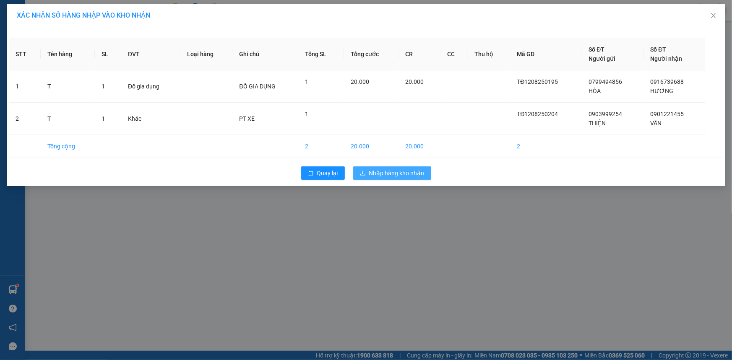
drag, startPoint x: 374, startPoint y: 169, endPoint x: 379, endPoint y: 162, distance: 8.5
click at [375, 169] on span "Nhập hàng kho nhận" at bounding box center [396, 173] width 55 height 9
